Goal: Information Seeking & Learning: Learn about a topic

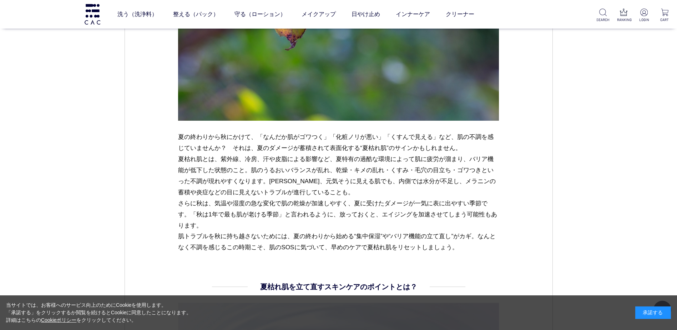
scroll to position [714, 0]
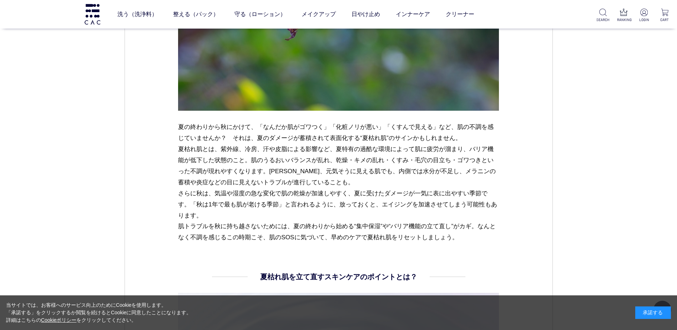
drag, startPoint x: 179, startPoint y: 125, endPoint x: 470, endPoint y: 234, distance: 310.7
click at [470, 234] on p "夏の終わりから秋にかけて、「なんだか肌がゴワつく」「化粧ノリが悪い」「くすんで見える」など、肌の不調を感じていませんか？　それは、夏のダメージが蓄積されて表面…" at bounding box center [338, 181] width 321 height 121
copy p "夏の終わりから秋にかけて、「なんだか肌がゴワつく」「化粧ノリが悪い」「くすんで見える」など、肌の不調を感じていませんか？　それは、夏のダメージが蓄積されて表面…"
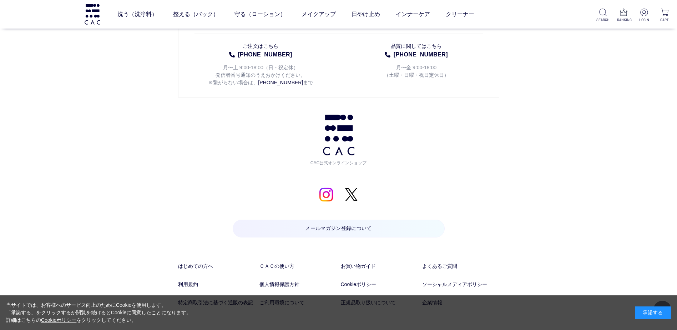
scroll to position [4009, 0]
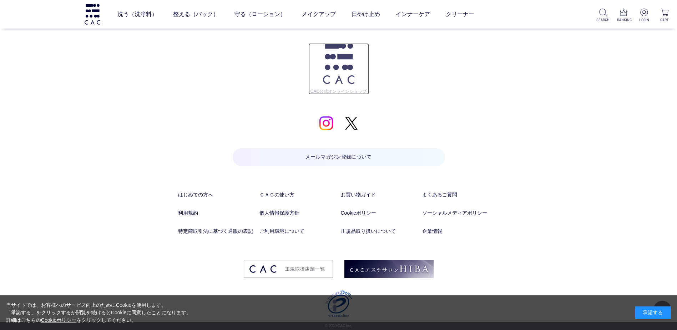
click at [328, 77] on img at bounding box center [338, 63] width 31 height 41
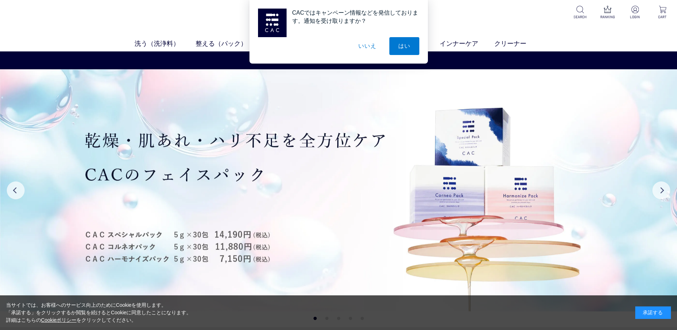
click at [366, 46] on button "いいえ" at bounding box center [367, 46] width 36 height 18
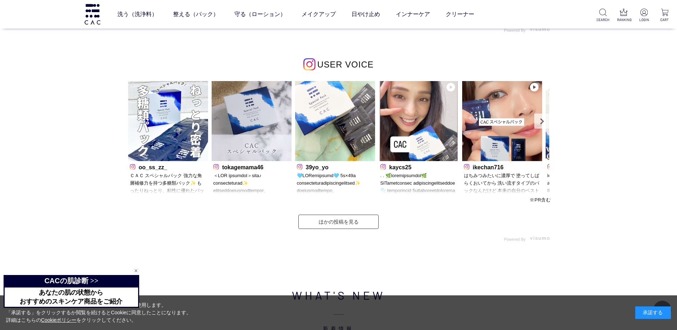
scroll to position [2212, 0]
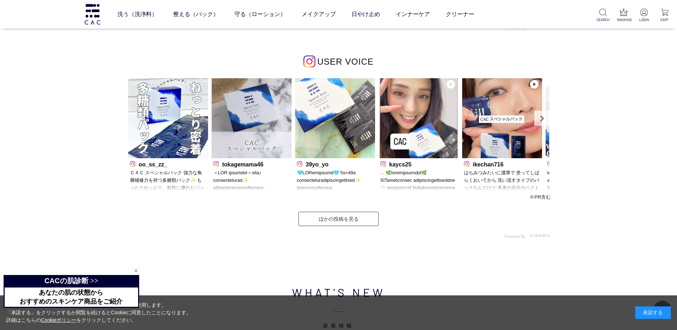
click at [346, 60] on span "USER VOICE" at bounding box center [345, 62] width 56 height 10
click at [346, 216] on link "ほかの投稿を見る" at bounding box center [338, 219] width 80 height 14
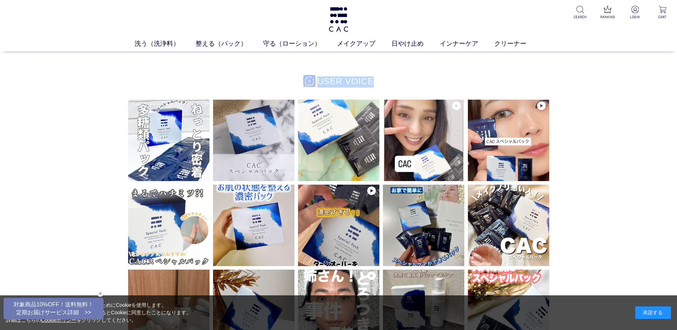
drag, startPoint x: 381, startPoint y: 84, endPoint x: 275, endPoint y: 81, distance: 106.0
click at [275, 81] on div "USER VOICE" at bounding box center [338, 81] width 425 height 11
drag, startPoint x: 275, startPoint y: 81, endPoint x: 257, endPoint y: 80, distance: 18.3
click at [257, 80] on div "USER VOICE" at bounding box center [338, 81] width 425 height 11
drag, startPoint x: 393, startPoint y: 83, endPoint x: 273, endPoint y: 80, distance: 119.9
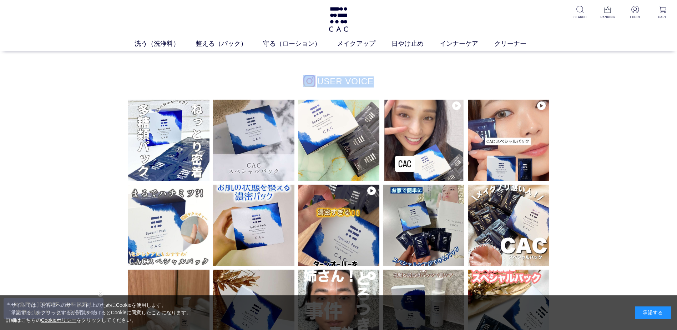
click at [273, 80] on div "USER VOICE" at bounding box center [338, 81] width 425 height 11
click at [213, 45] on link "整える（パック）" at bounding box center [229, 44] width 67 height 10
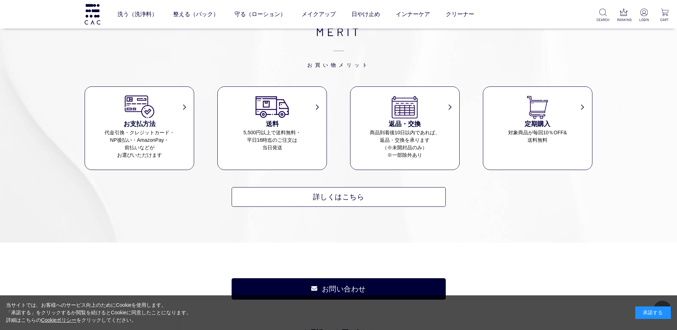
scroll to position [571, 0]
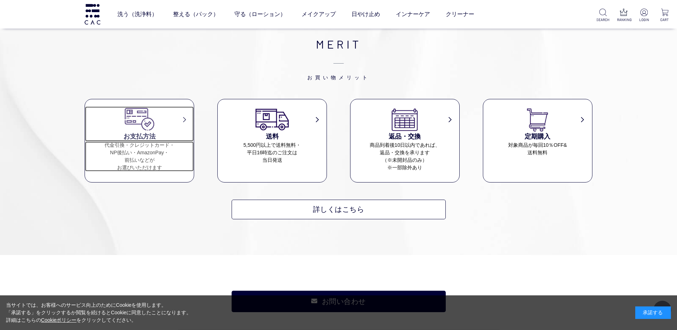
click at [169, 115] on dt "お支払方法" at bounding box center [139, 123] width 109 height 35
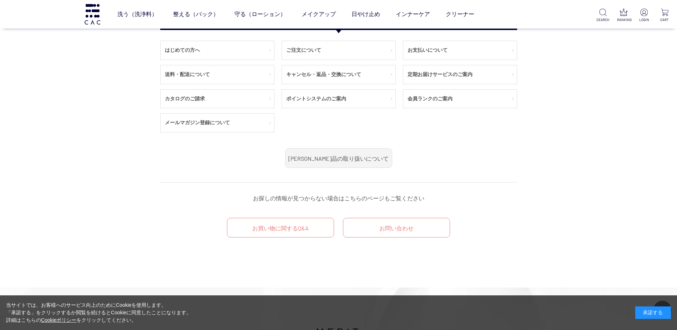
scroll to position [861, 0]
